Goal: Transaction & Acquisition: Purchase product/service

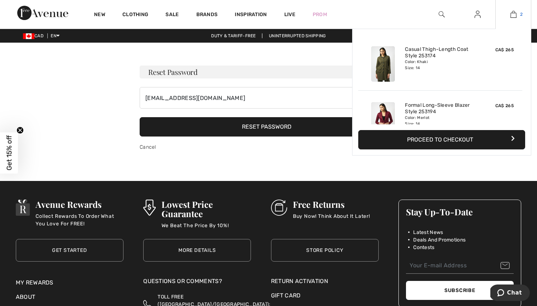
click at [515, 15] on img at bounding box center [513, 14] width 6 height 9
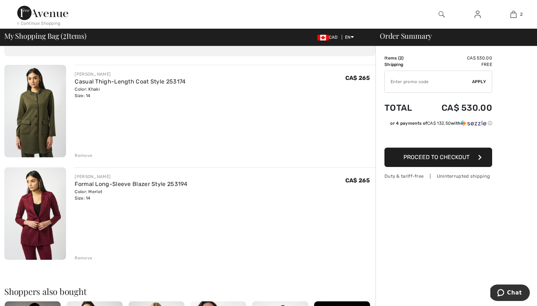
scroll to position [39, 0]
click at [409, 160] on span "Proceed to Checkout" at bounding box center [436, 157] width 66 height 7
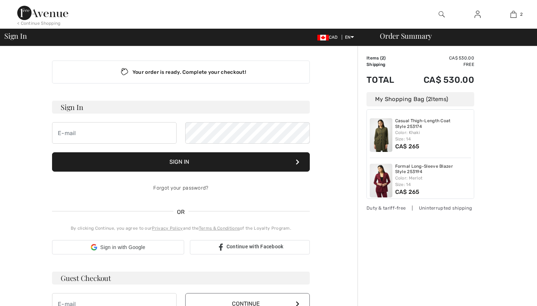
checkbox input "true"
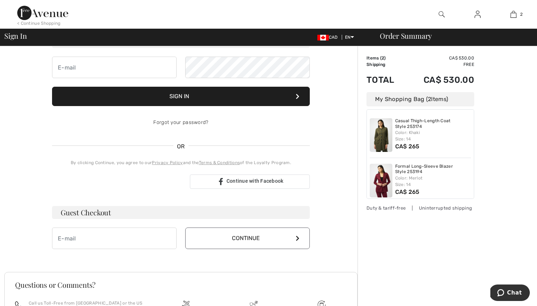
scroll to position [62, 0]
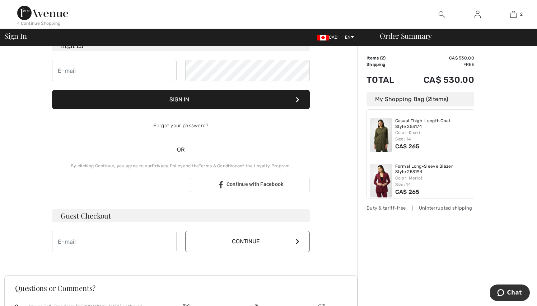
click at [105, 183] on div "Sign in with Google. Opens in new tab" at bounding box center [118, 185] width 132 height 16
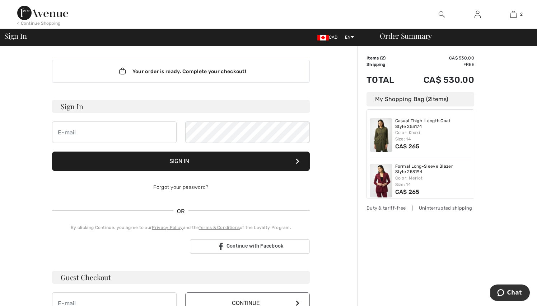
scroll to position [1, 0]
type input "[EMAIL_ADDRESS][DOMAIN_NAME]"
click at [192, 158] on button "Sign In" at bounding box center [181, 161] width 258 height 19
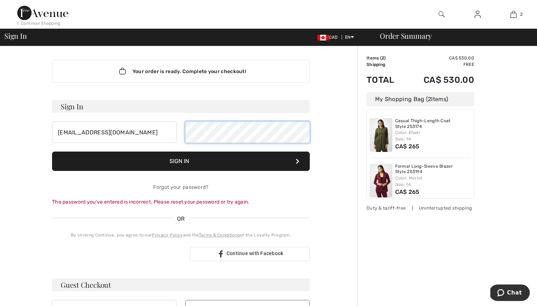
click at [176, 129] on div "[EMAIL_ADDRESS][DOMAIN_NAME]" at bounding box center [181, 133] width 258 height 22
click at [232, 164] on button "Sign In" at bounding box center [181, 161] width 258 height 19
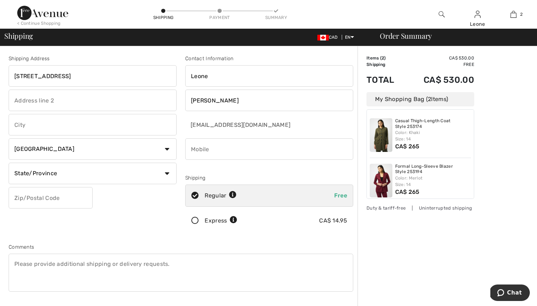
type input "1495 Frame Road"
type input "B1105"
type input "Burns Lake"
select select "BC"
click at [37, 197] on input "text" at bounding box center [51, 198] width 84 height 22
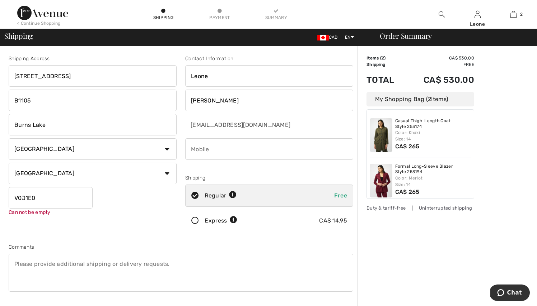
type input "V0J1E0"
type input "McHugh"
type input "2506926426"
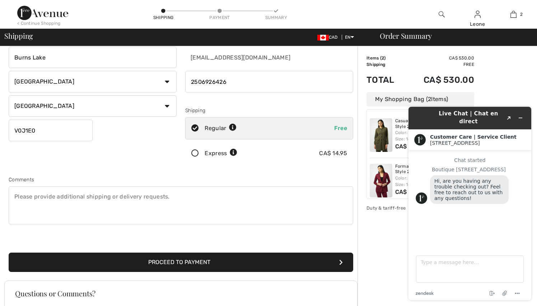
scroll to position [72, 0]
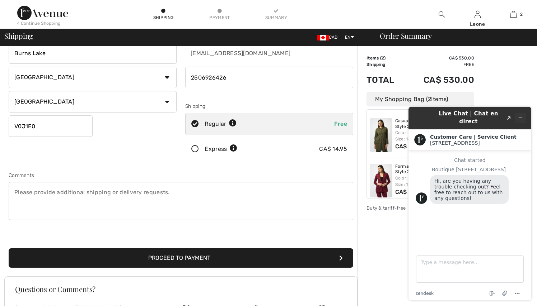
click at [521, 116] on icon "Minimize widget" at bounding box center [520, 118] width 5 height 5
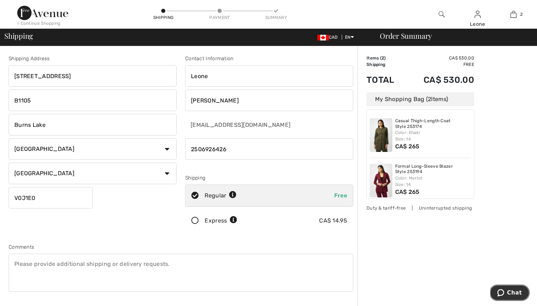
scroll to position [0, 0]
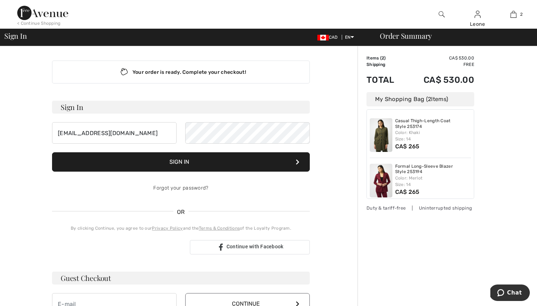
click at [411, 101] on div "My Shopping Bag ( 2 Items)" at bounding box center [420, 99] width 108 height 14
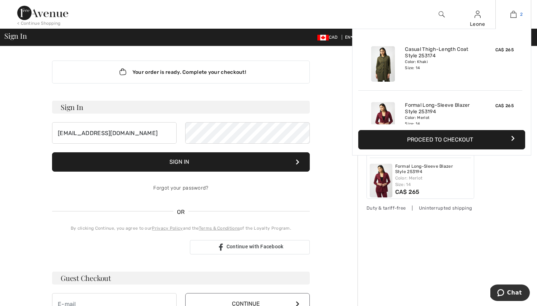
click at [512, 17] on img at bounding box center [513, 14] width 6 height 9
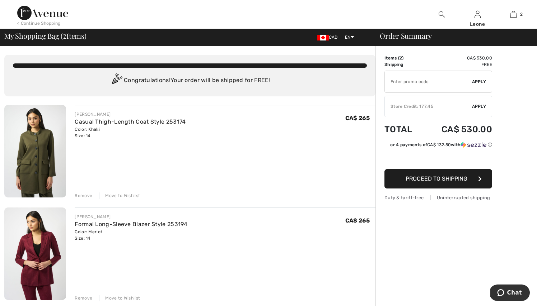
click at [112, 195] on div "Move to Wishlist" at bounding box center [119, 196] width 41 height 6
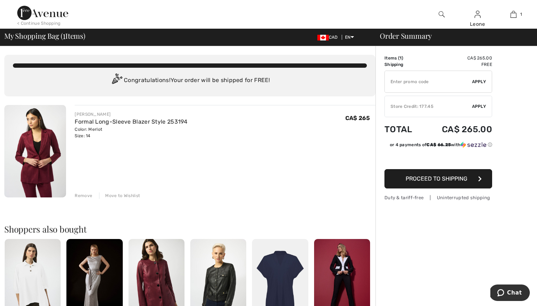
click at [427, 180] on span "Proceed to Shipping" at bounding box center [436, 178] width 62 height 7
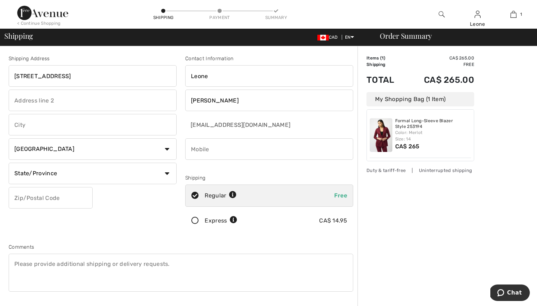
type input "[STREET_ADDRESS]"
type input "B1105"
type input "Burns Lake"
select select "BC"
type input "McHugh"
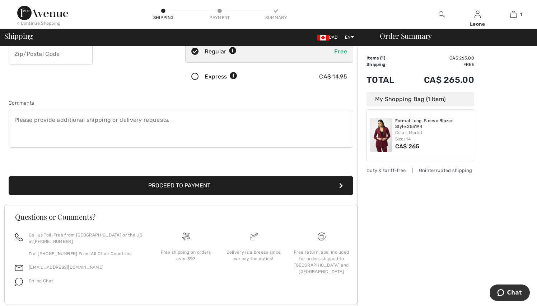
type input "2506926426"
click at [185, 181] on button "Proceed to Payment" at bounding box center [181, 185] width 344 height 19
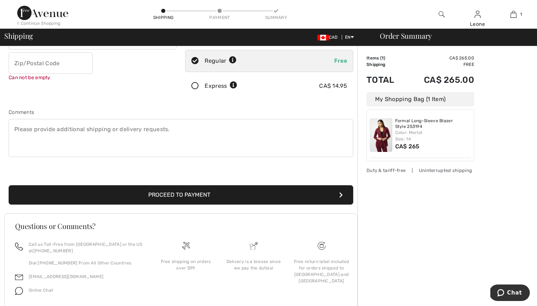
scroll to position [130, 0]
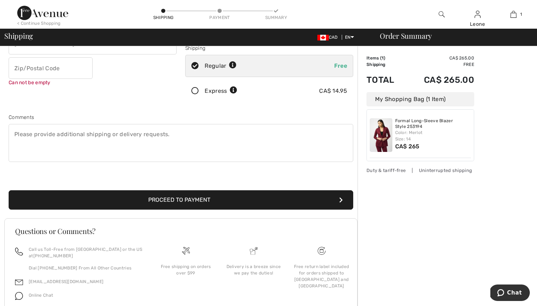
click at [187, 201] on button "Proceed to Payment" at bounding box center [181, 199] width 344 height 19
click at [338, 197] on button "Proceed to Payment" at bounding box center [181, 199] width 344 height 19
type input "V0J1E0"
click at [126, 199] on button "Proceed to Payment" at bounding box center [181, 199] width 344 height 19
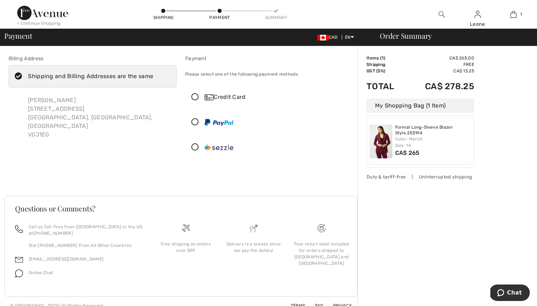
click at [193, 98] on icon at bounding box center [194, 98] width 19 height 8
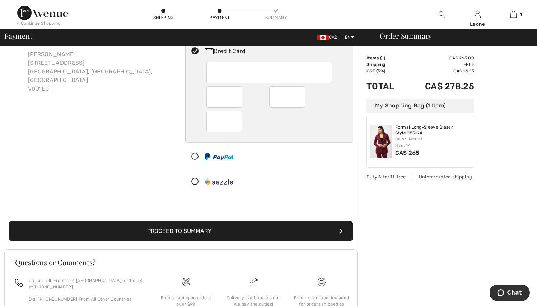
scroll to position [53, 0]
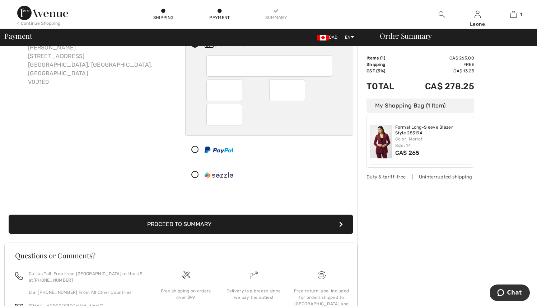
click at [219, 225] on button "Proceed to Summary" at bounding box center [181, 224] width 344 height 19
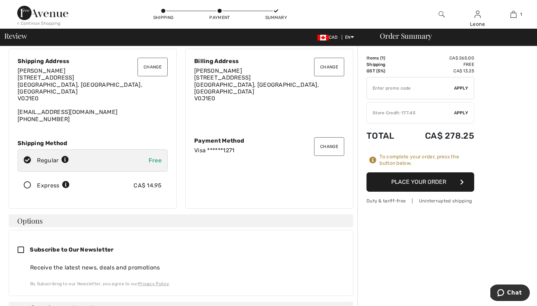
scroll to position [9, 0]
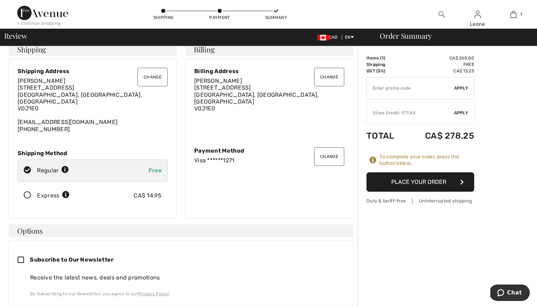
click at [460, 114] on span "Apply" at bounding box center [461, 113] width 14 height 6
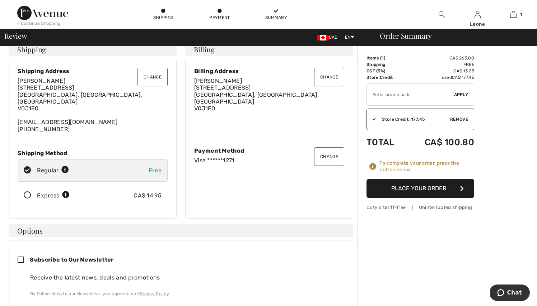
click at [405, 189] on button "Place Your Order" at bounding box center [420, 188] width 108 height 19
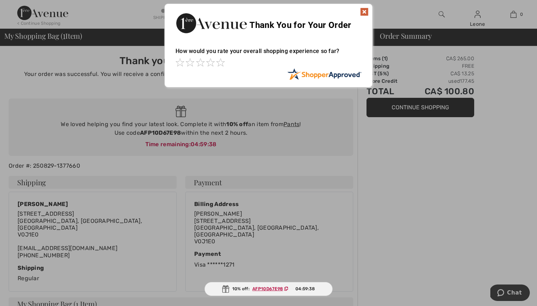
click at [364, 11] on img at bounding box center [364, 12] width 9 height 9
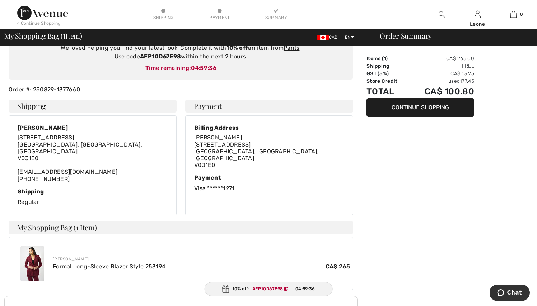
scroll to position [77, 0]
